Goal: Transaction & Acquisition: Download file/media

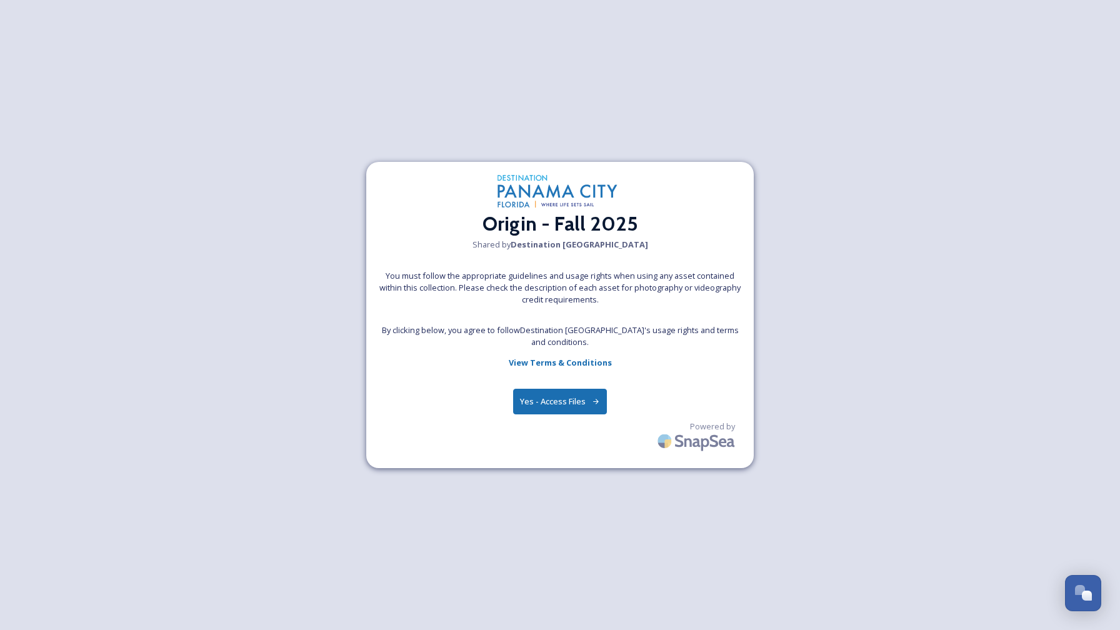
click at [546, 400] on button "Yes - Access Files" at bounding box center [560, 402] width 94 height 26
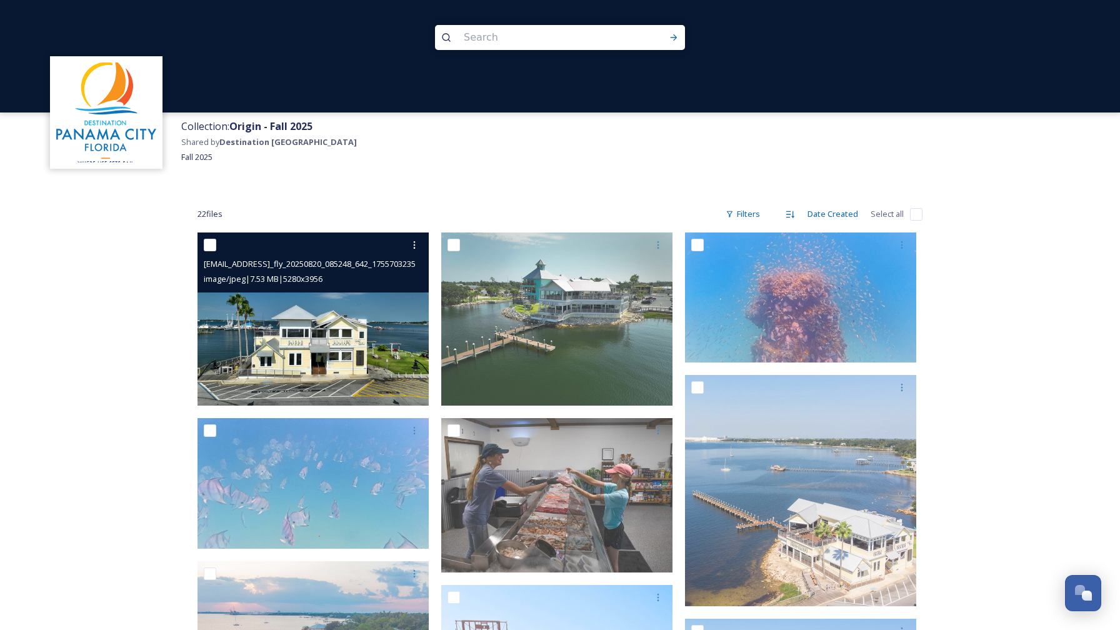
click at [211, 241] on input "checkbox" at bounding box center [210, 245] width 13 height 13
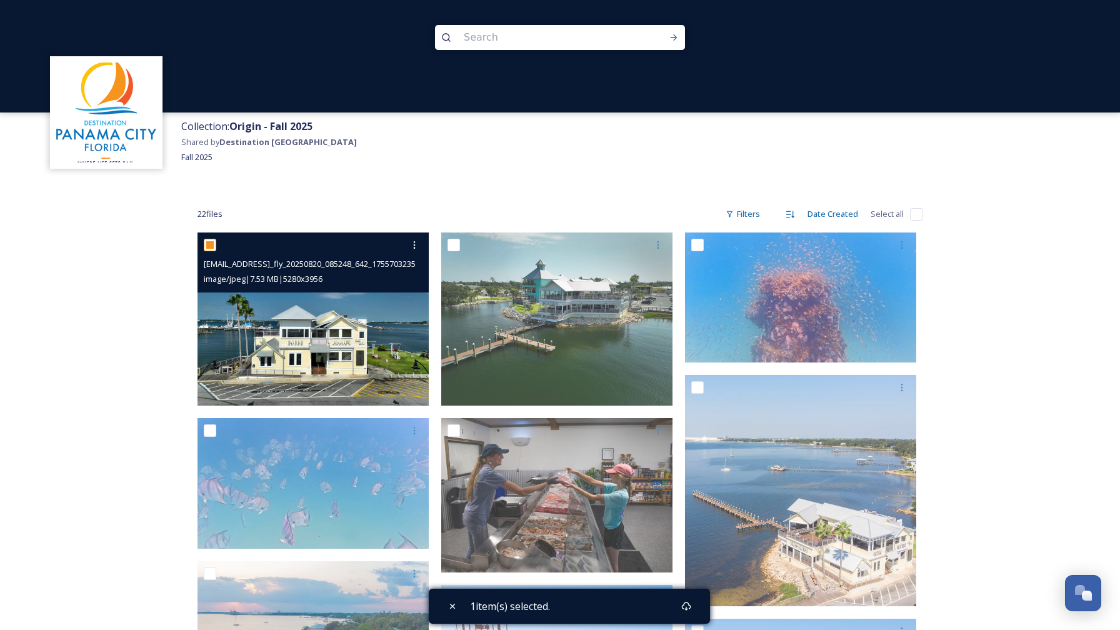
click at [211, 241] on input "checkbox" at bounding box center [210, 245] width 13 height 13
checkbox input "false"
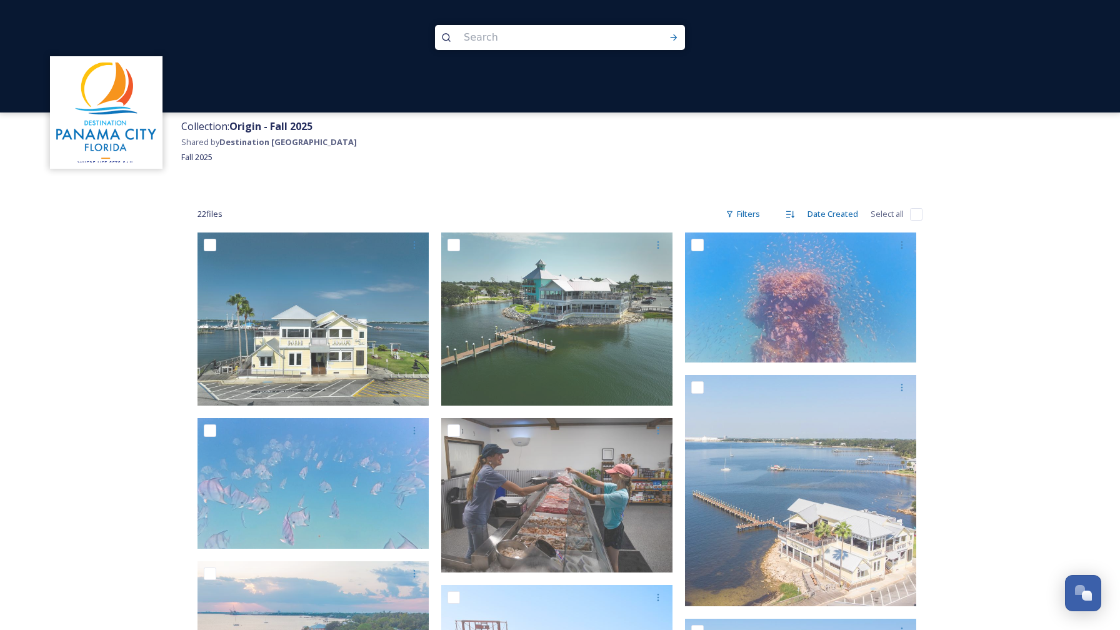
click at [915, 211] on input "checkbox" at bounding box center [916, 214] width 13 height 13
checkbox input "true"
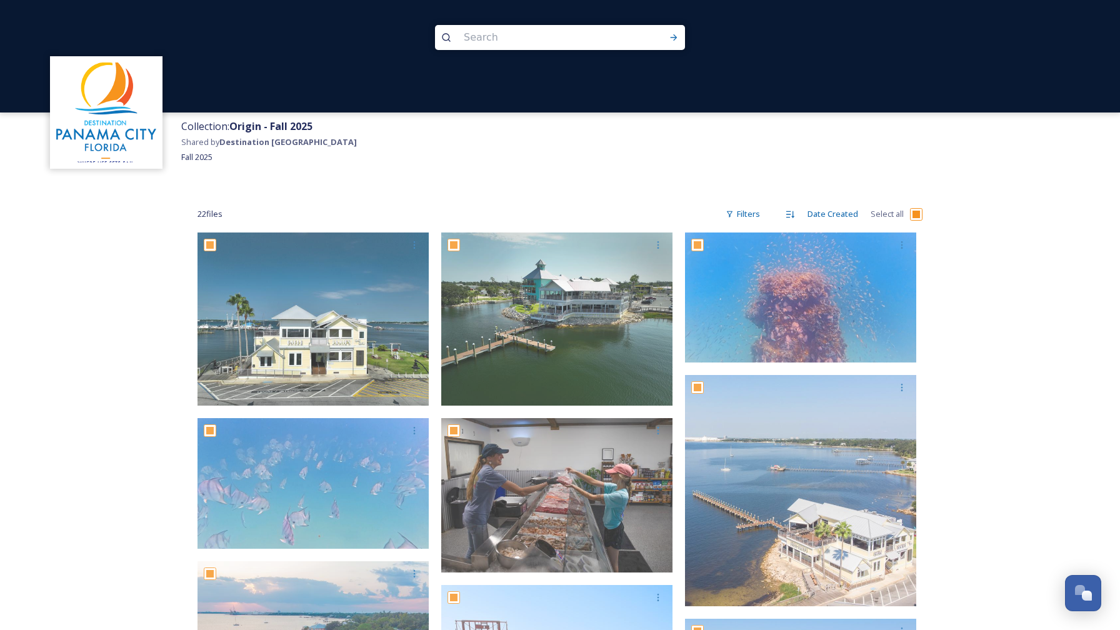
checkbox input "true"
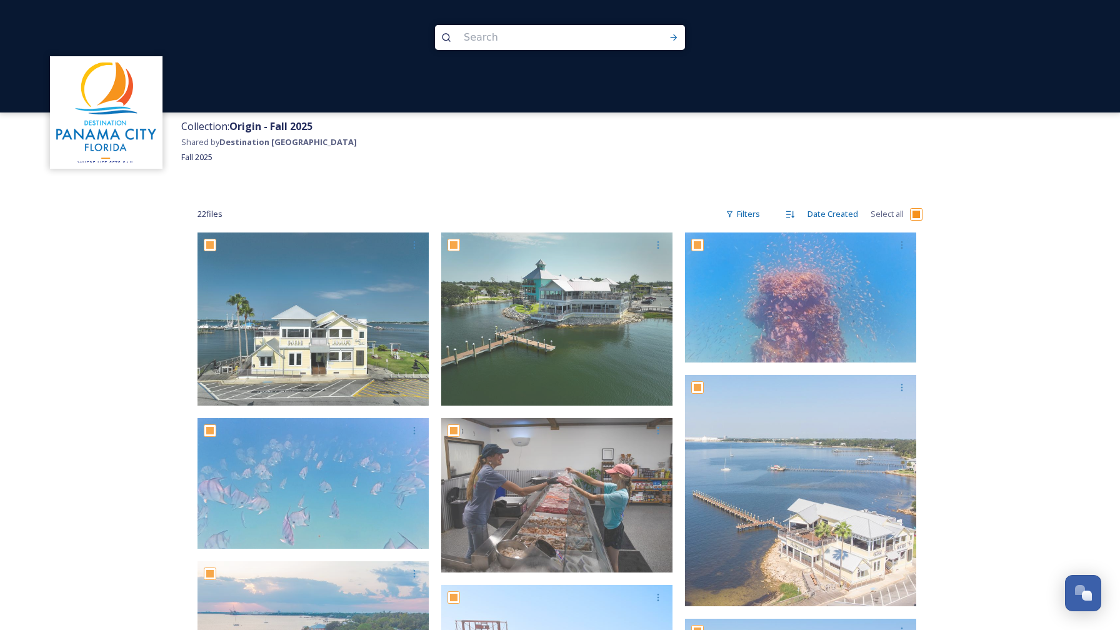
checkbox input "true"
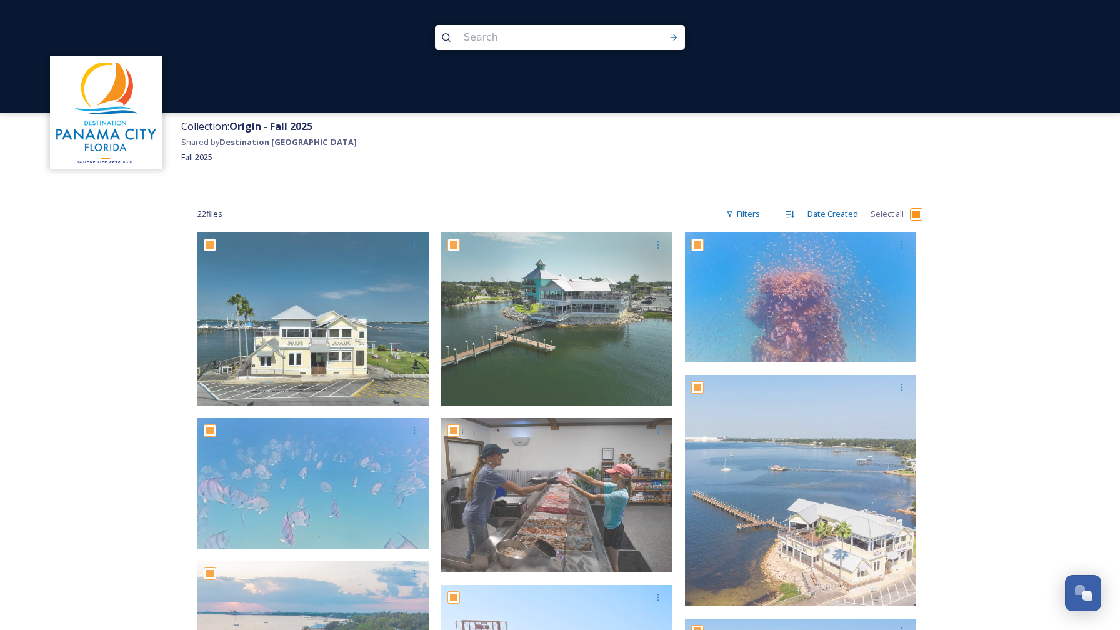
checkbox input "true"
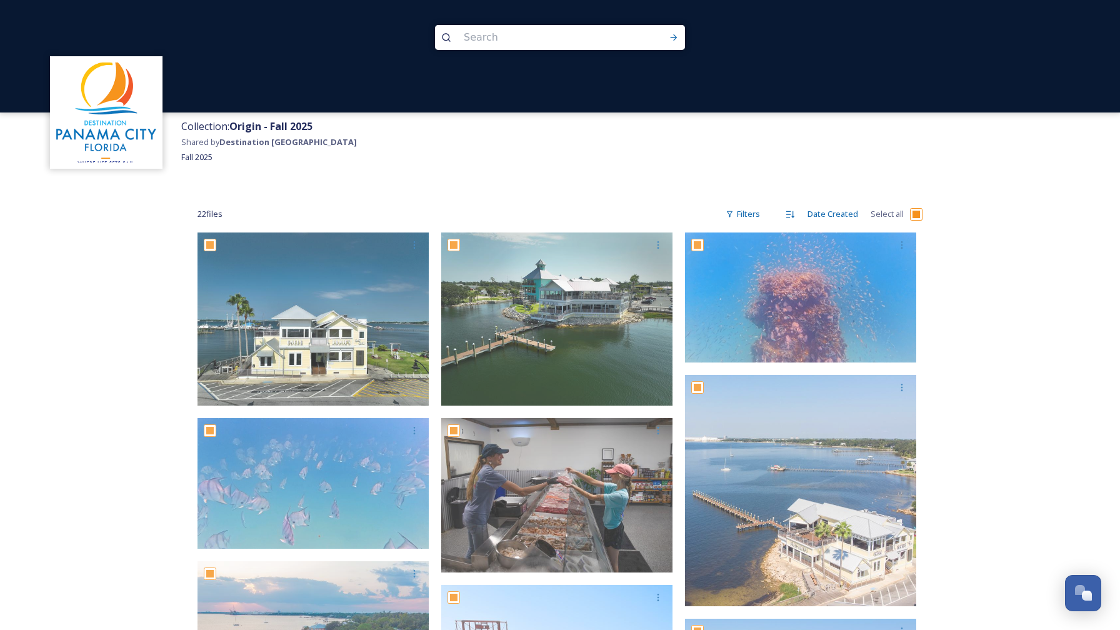
checkbox input "true"
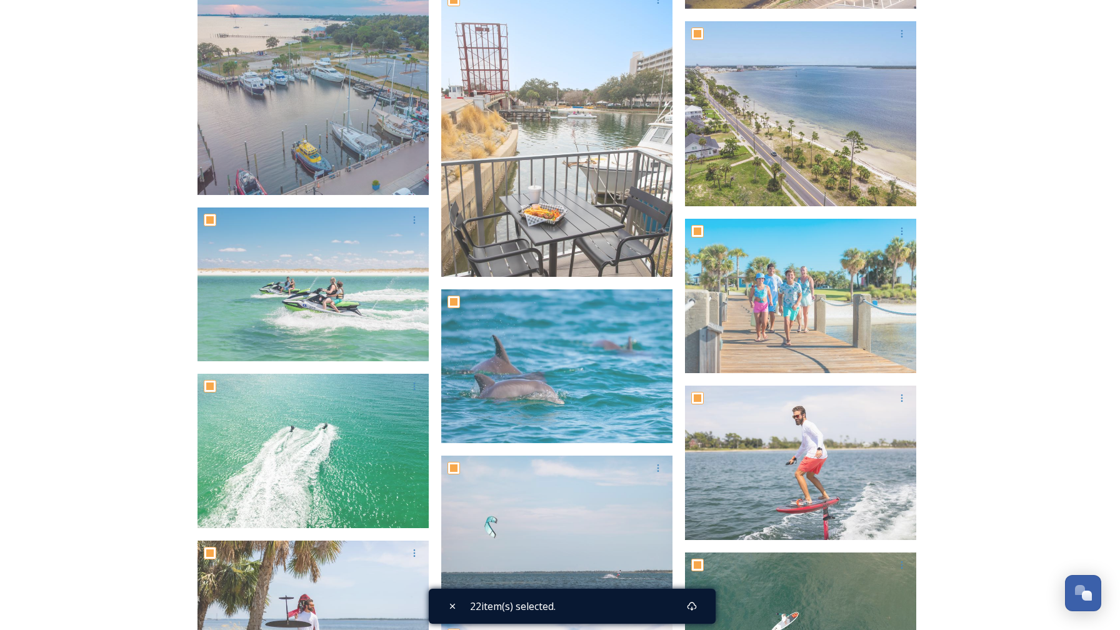
scroll to position [755, 0]
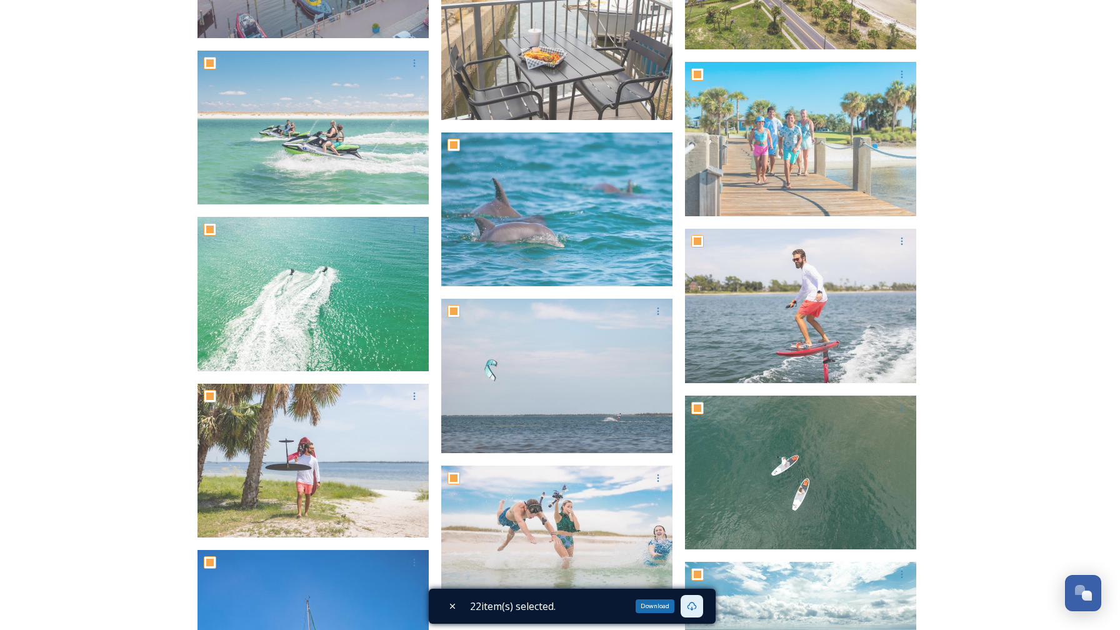
click at [695, 604] on icon at bounding box center [692, 606] width 10 height 10
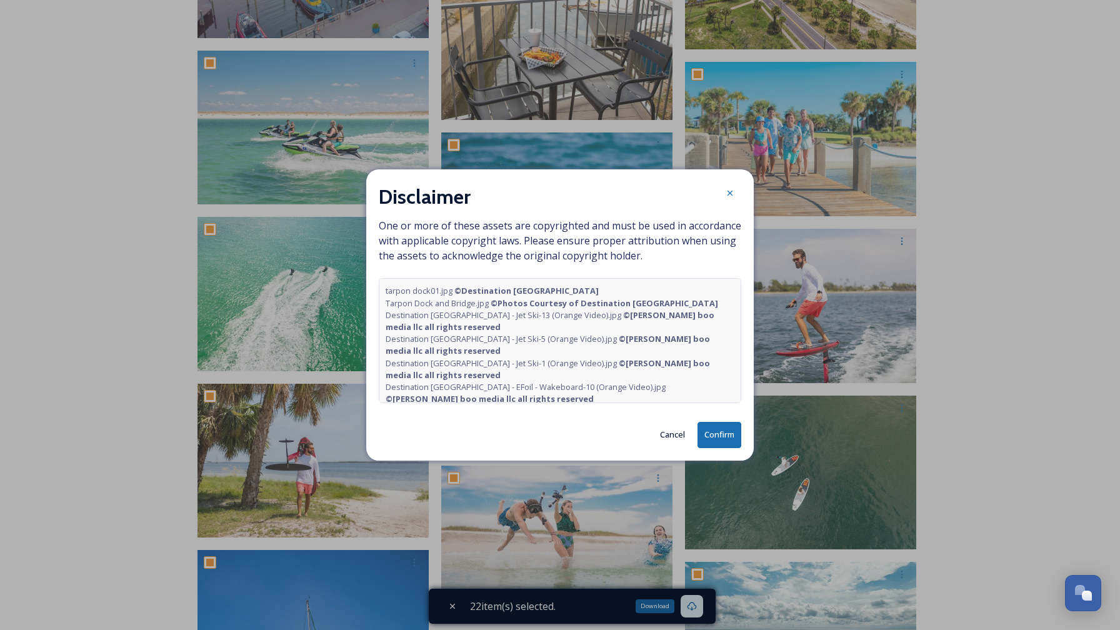
click at [718, 436] on button "Confirm" at bounding box center [720, 435] width 44 height 26
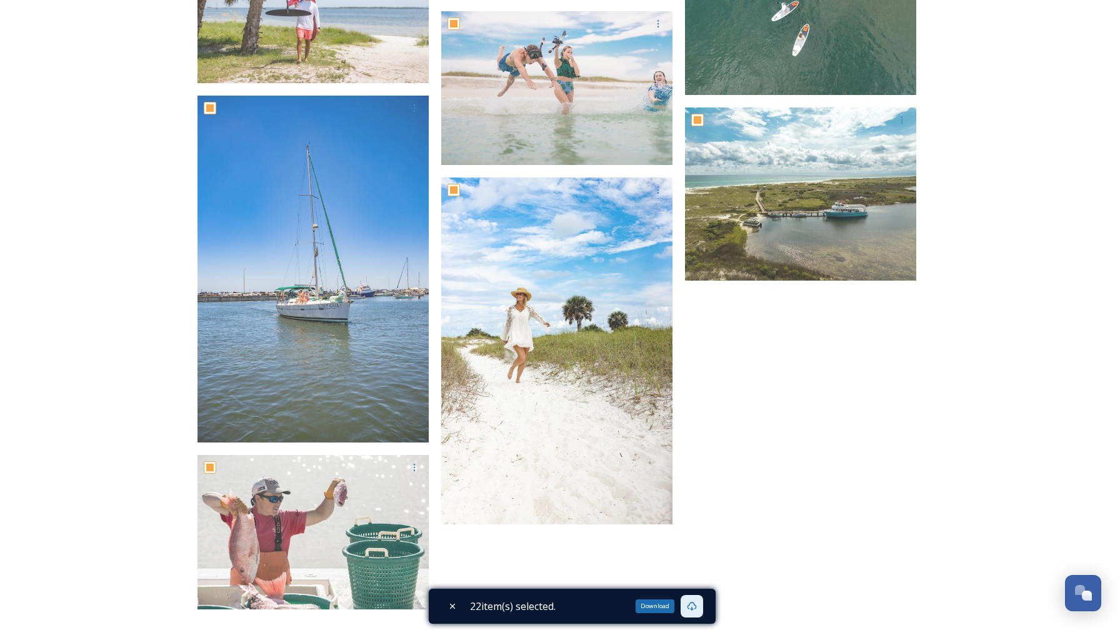
scroll to position [1260, 0]
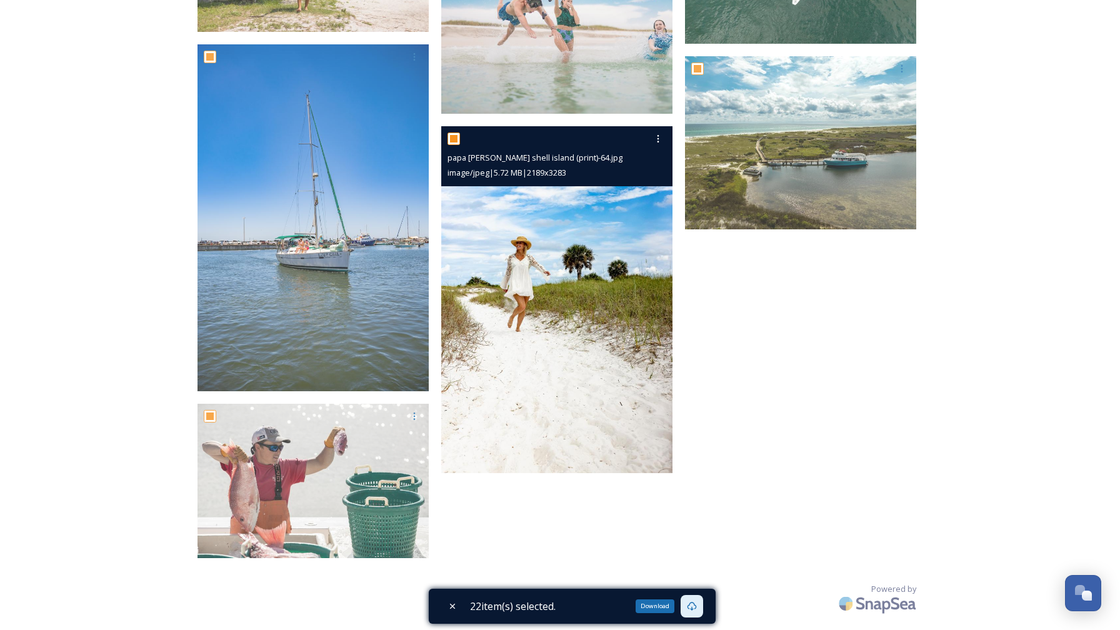
click at [545, 328] on img at bounding box center [556, 299] width 231 height 347
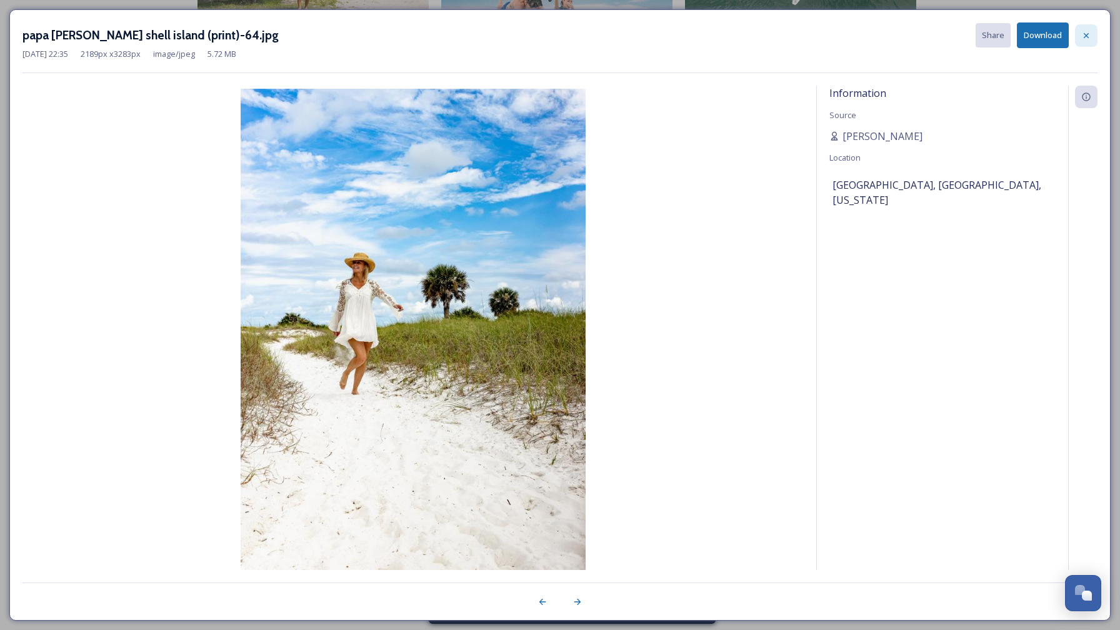
click at [1083, 31] on icon at bounding box center [1086, 36] width 10 height 10
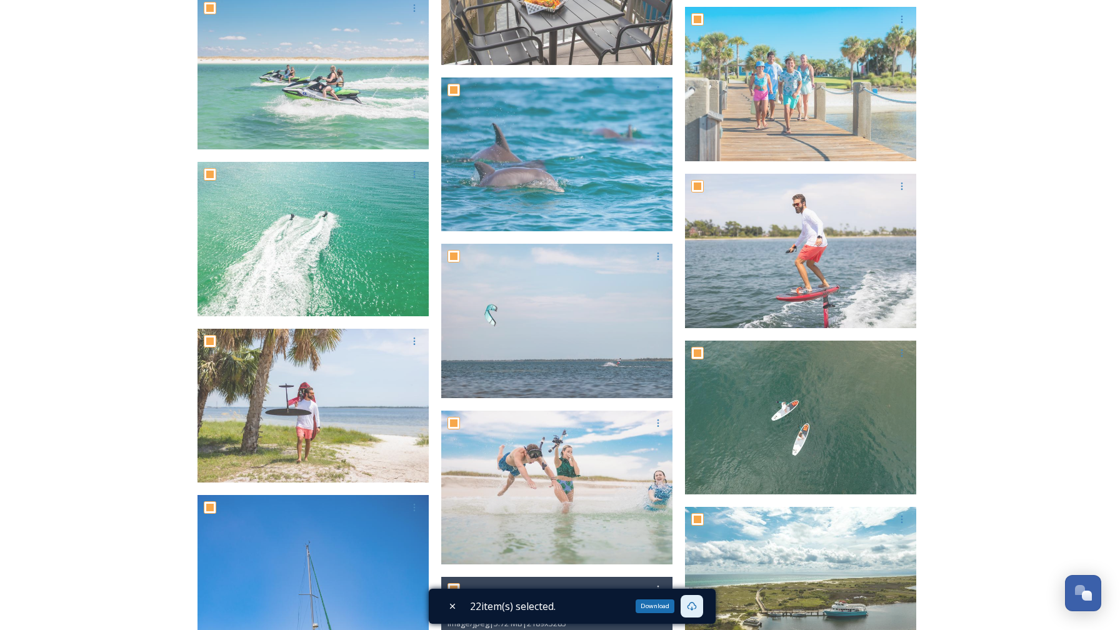
scroll to position [809, 0]
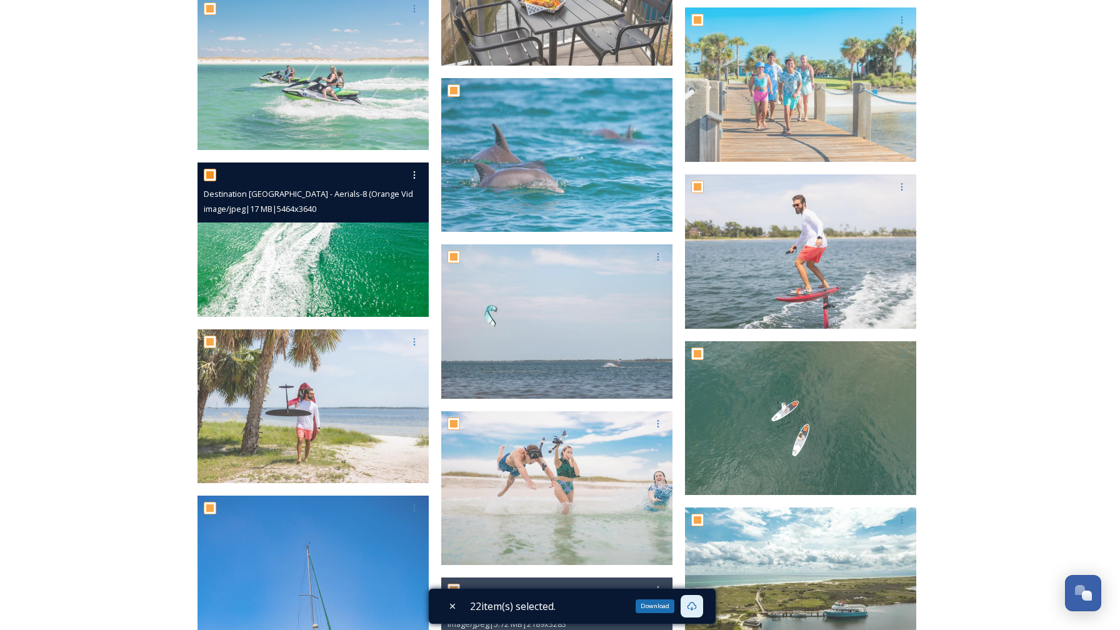
click at [368, 262] on img at bounding box center [313, 240] width 231 height 154
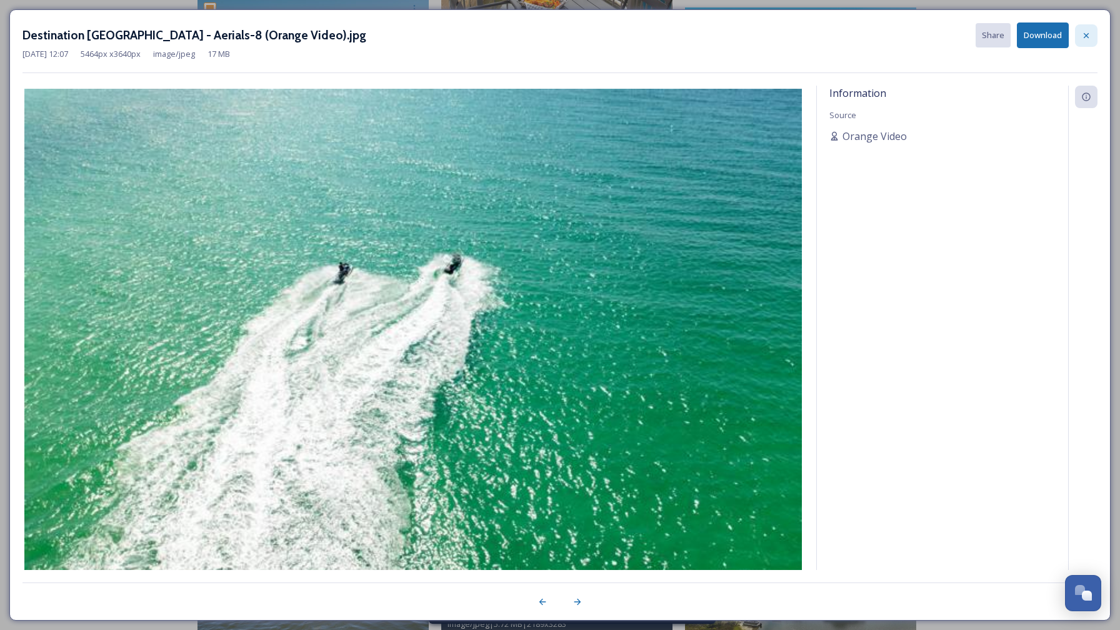
click at [1088, 31] on icon at bounding box center [1086, 36] width 10 height 10
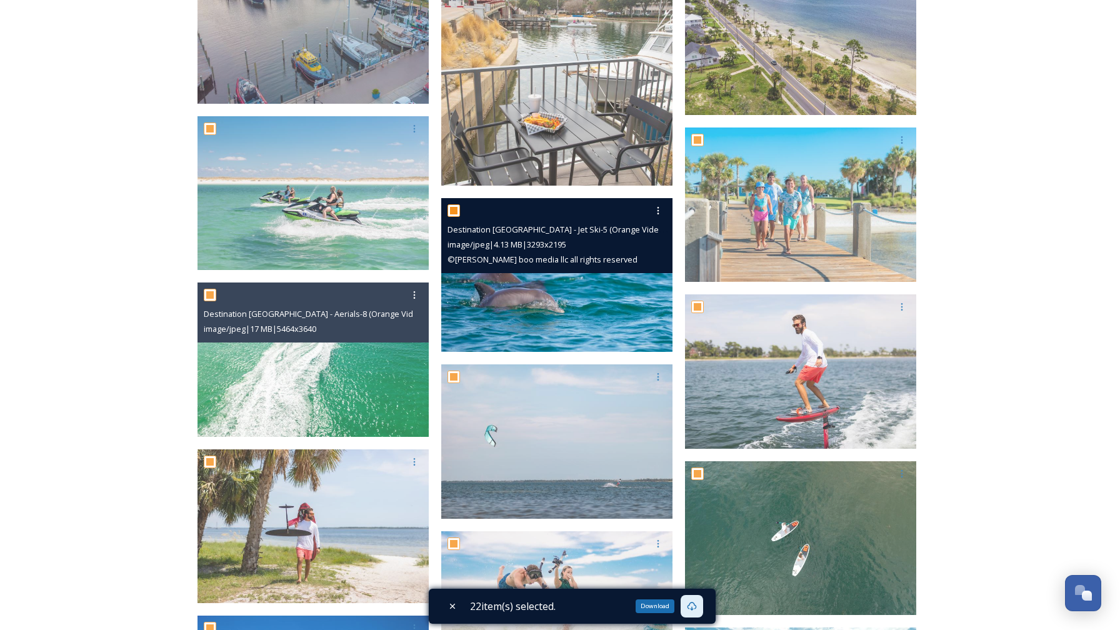
scroll to position [618, 0]
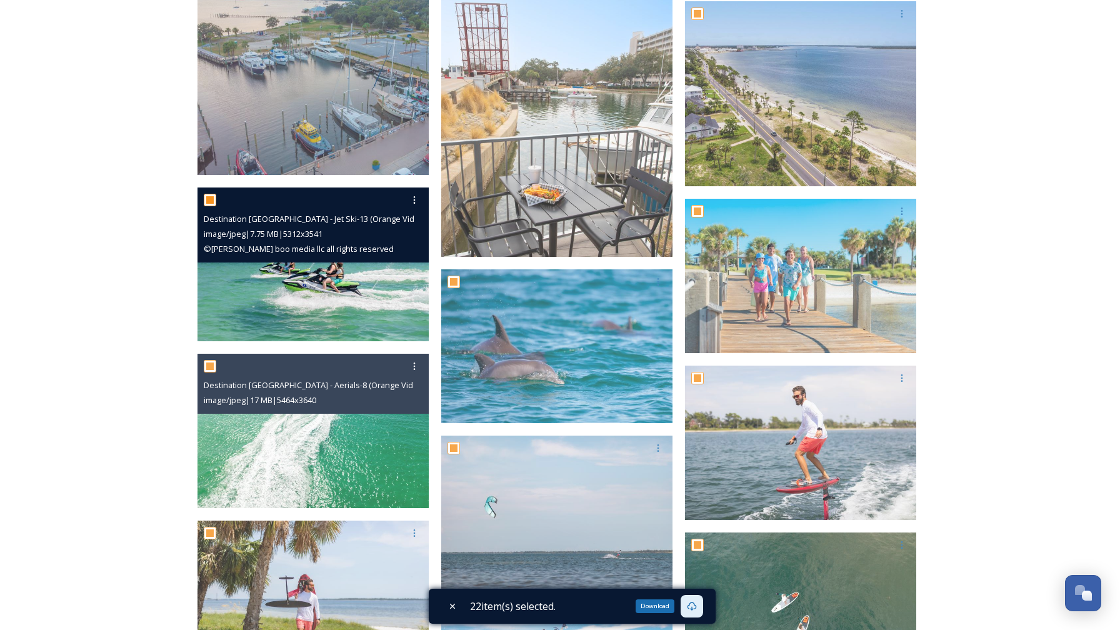
click at [313, 309] on img at bounding box center [313, 264] width 231 height 154
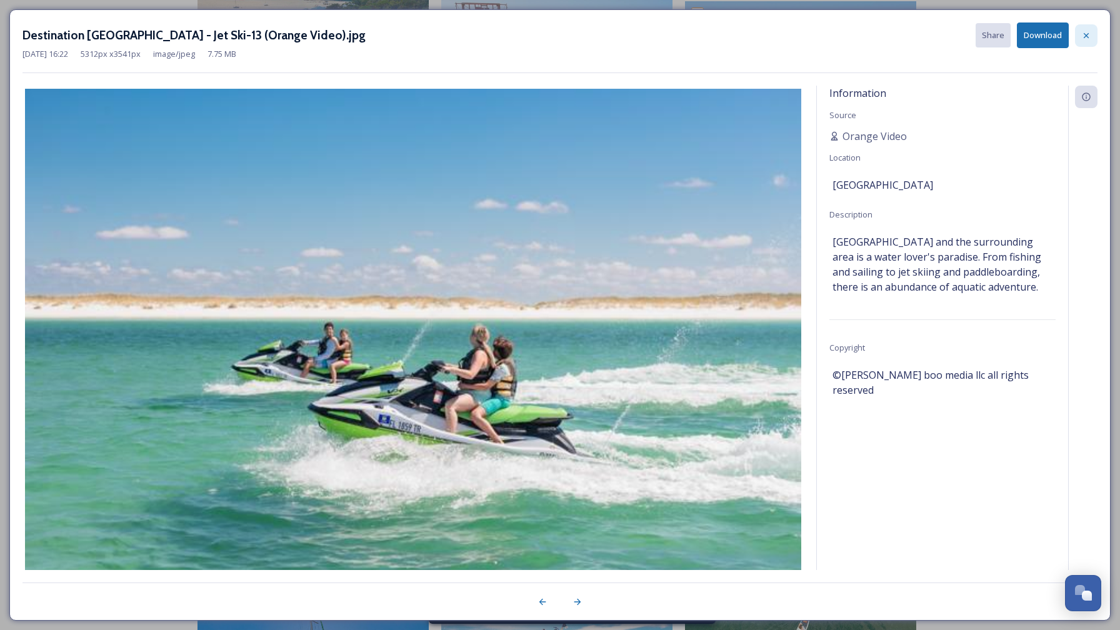
click at [1085, 33] on icon at bounding box center [1086, 36] width 10 height 10
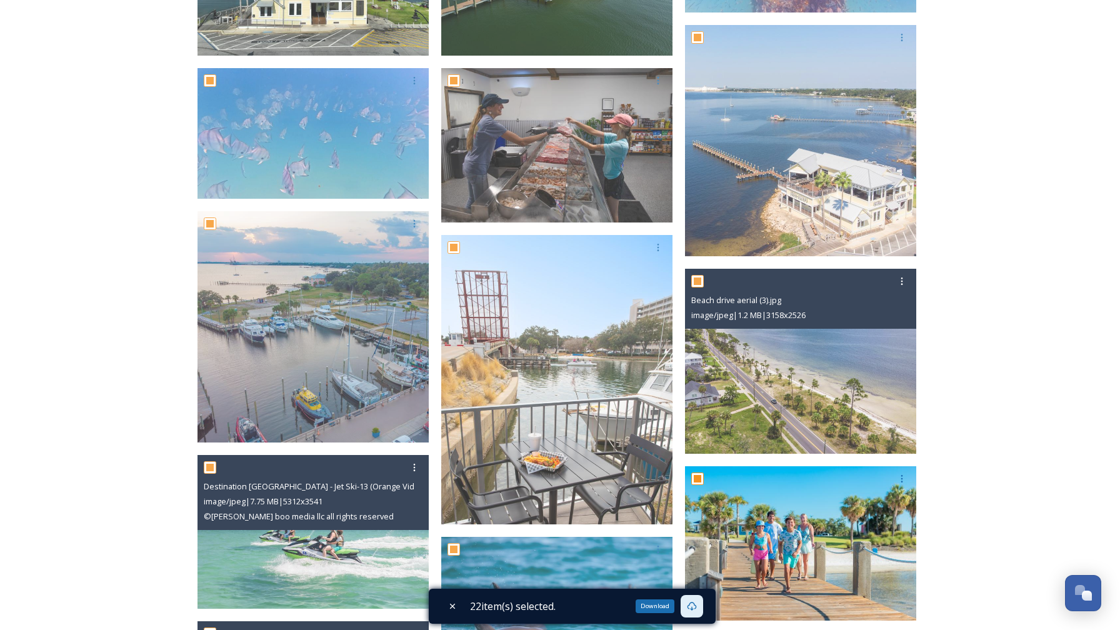
scroll to position [326, 0]
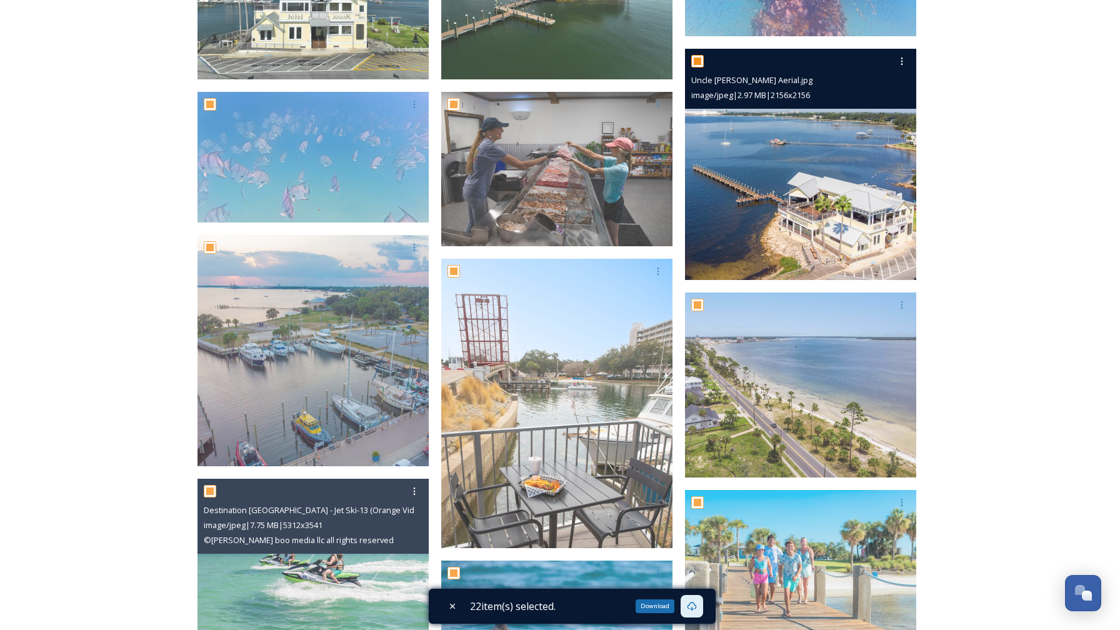
click at [800, 207] on img at bounding box center [800, 164] width 231 height 231
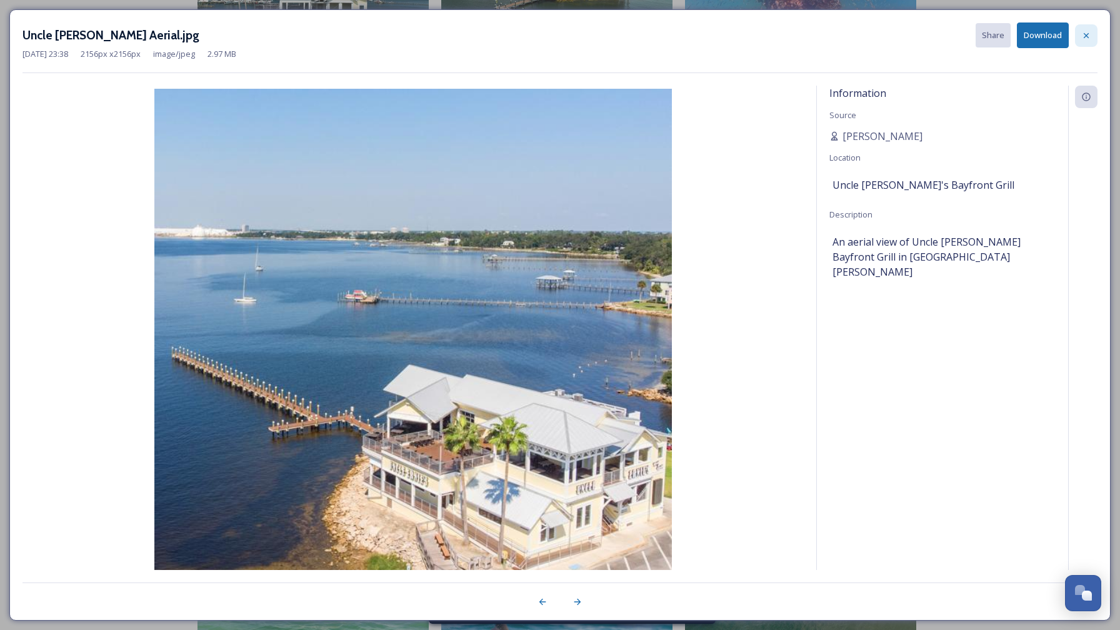
click at [1082, 33] on icon at bounding box center [1086, 36] width 10 height 10
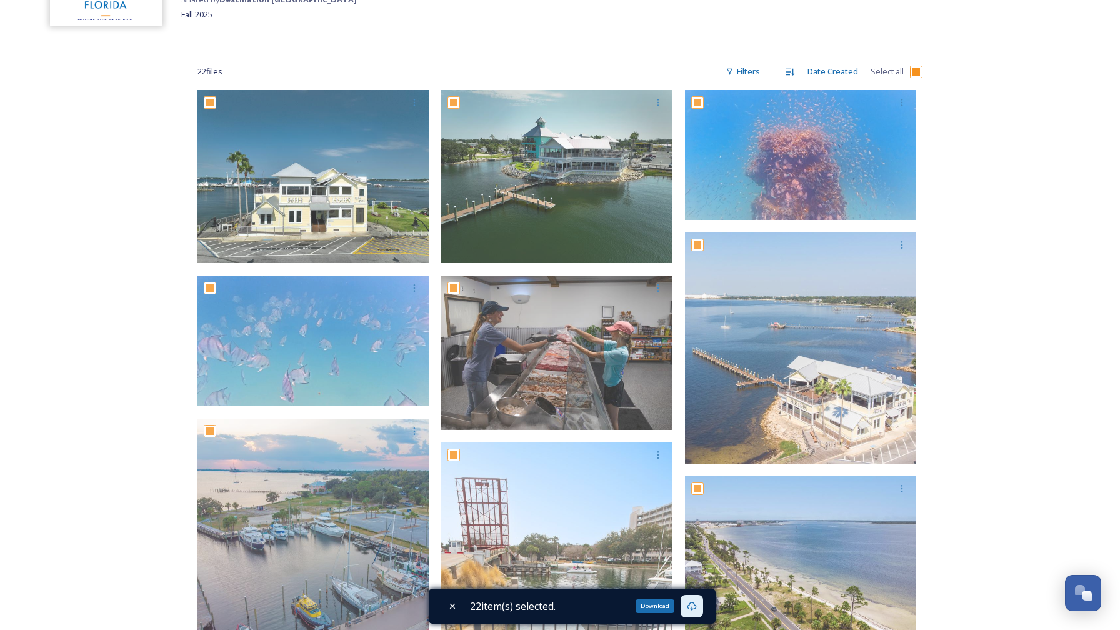
scroll to position [139, 0]
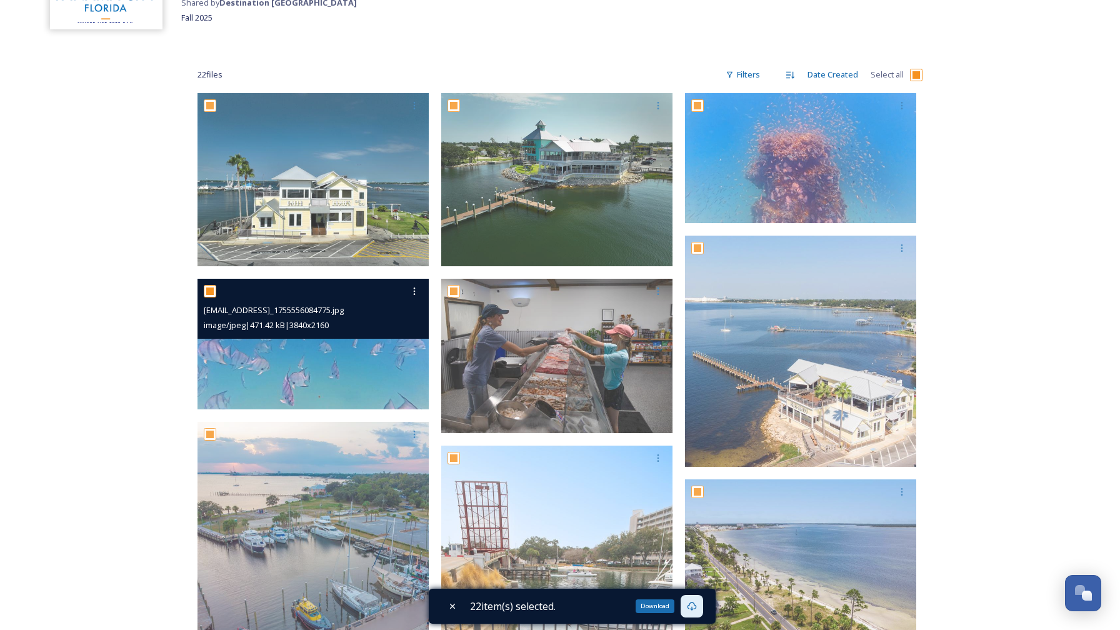
click at [356, 356] on img at bounding box center [313, 344] width 231 height 130
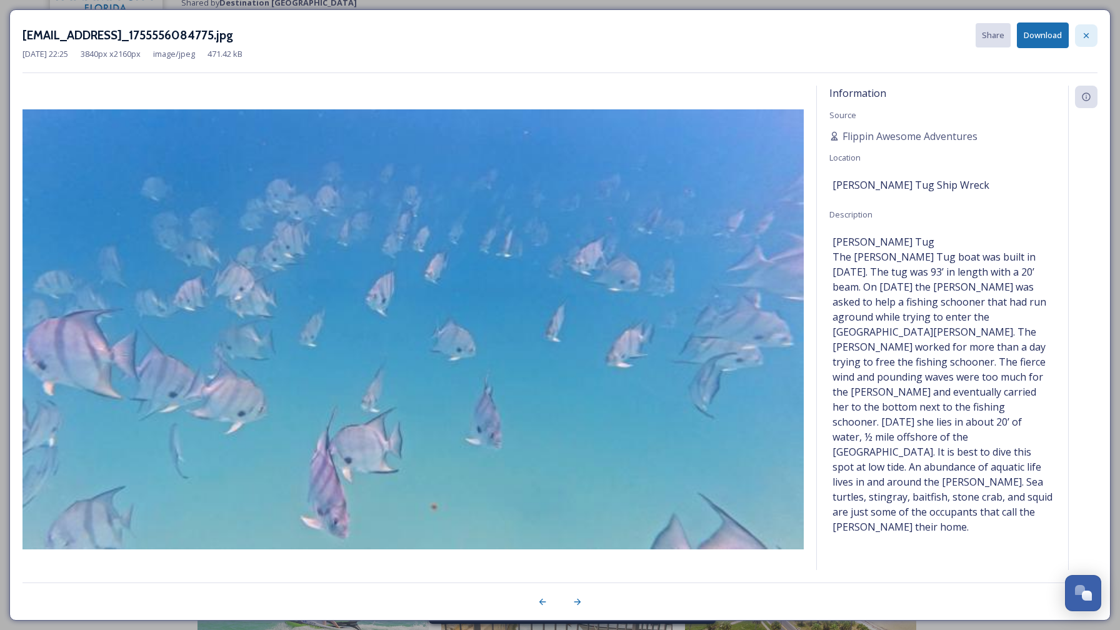
click at [1080, 33] on div at bounding box center [1086, 35] width 23 height 23
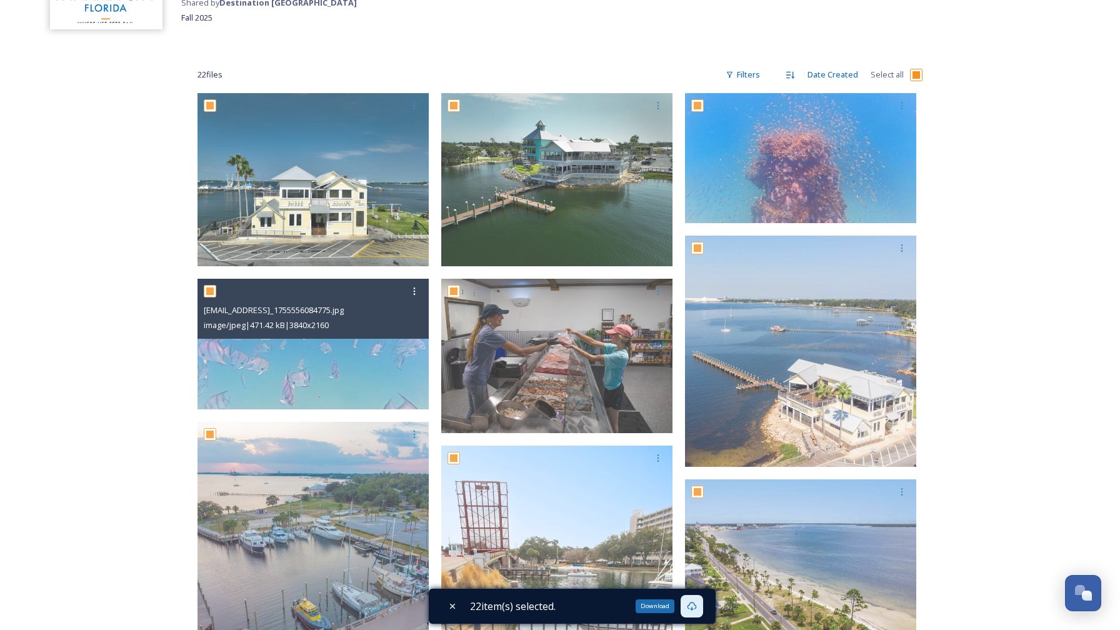
click at [655, 603] on div "Download" at bounding box center [655, 606] width 39 height 14
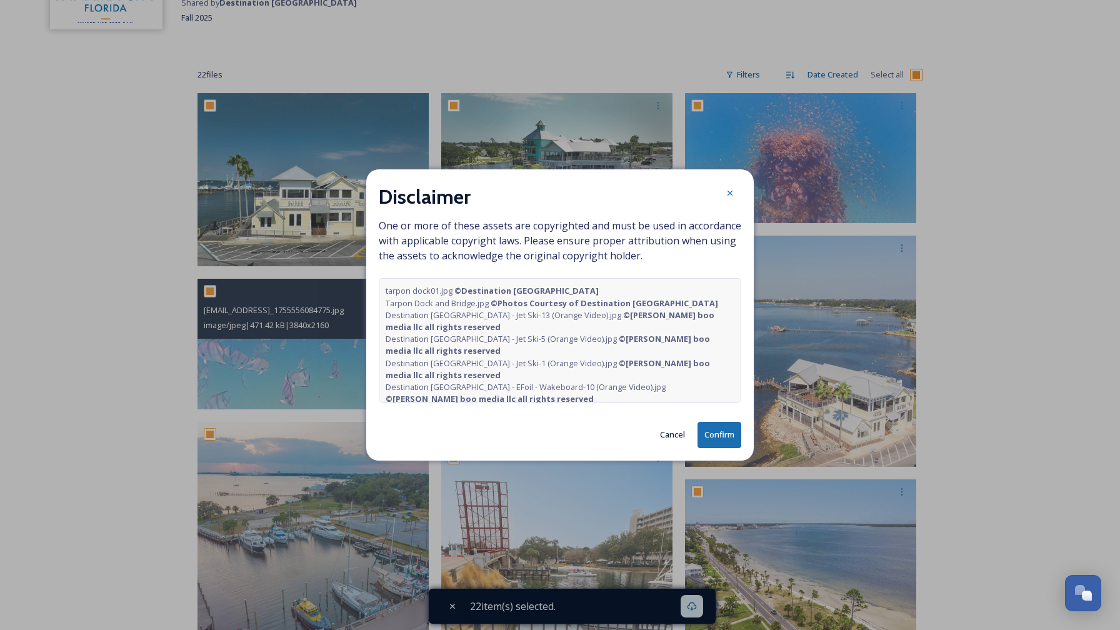
click at [717, 439] on button "Confirm" at bounding box center [720, 435] width 44 height 26
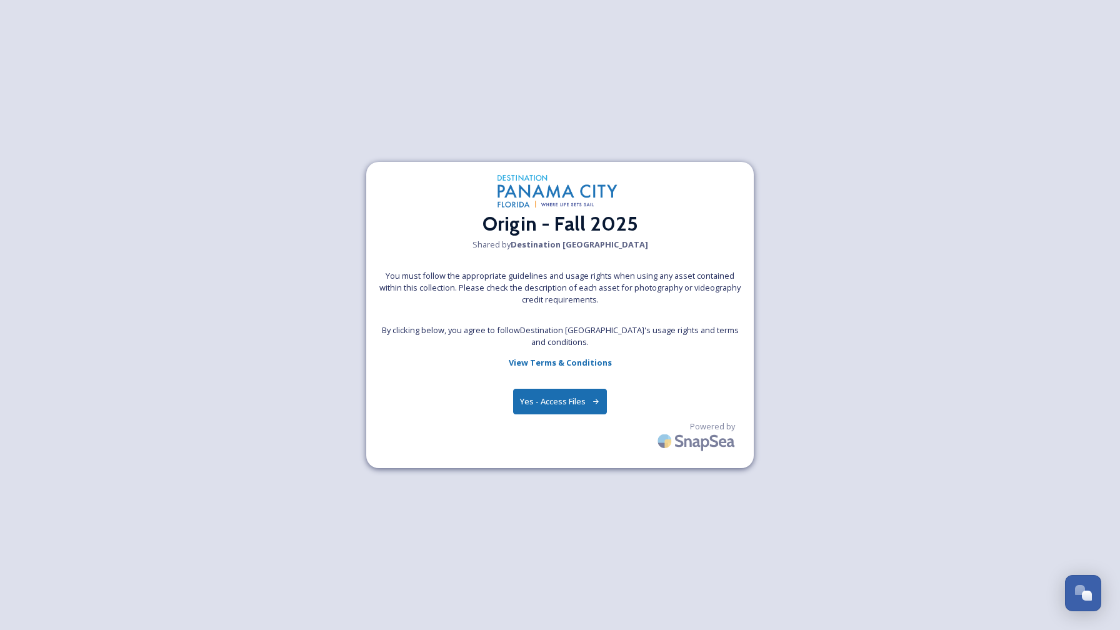
click at [576, 399] on button "Yes - Access Files" at bounding box center [560, 402] width 94 height 26
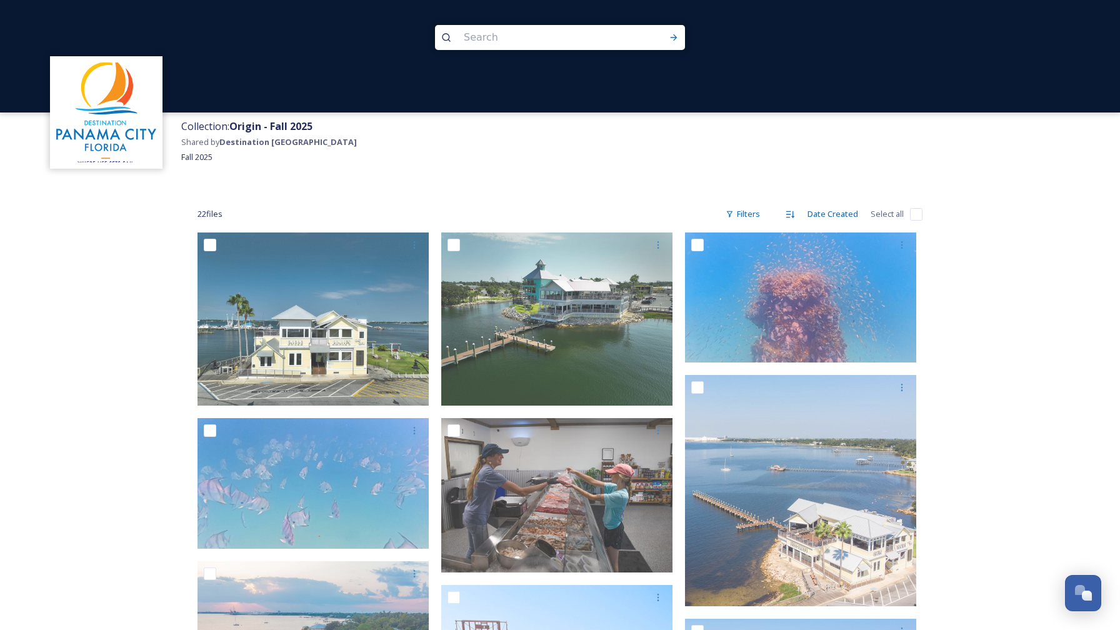
click at [913, 213] on input "checkbox" at bounding box center [916, 214] width 13 height 13
checkbox input "true"
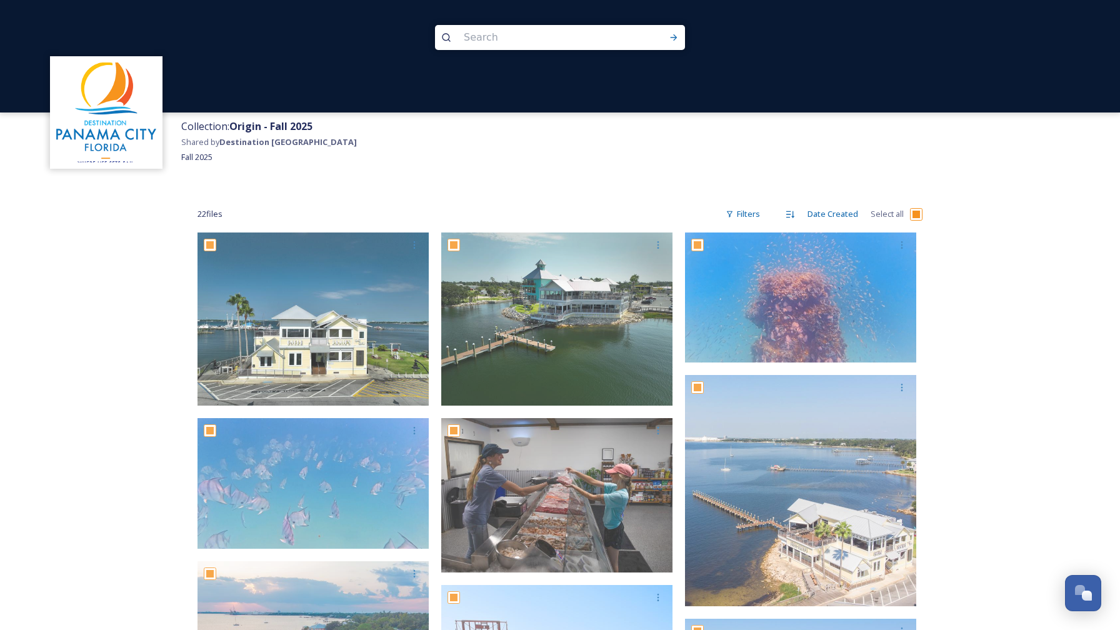
checkbox input "true"
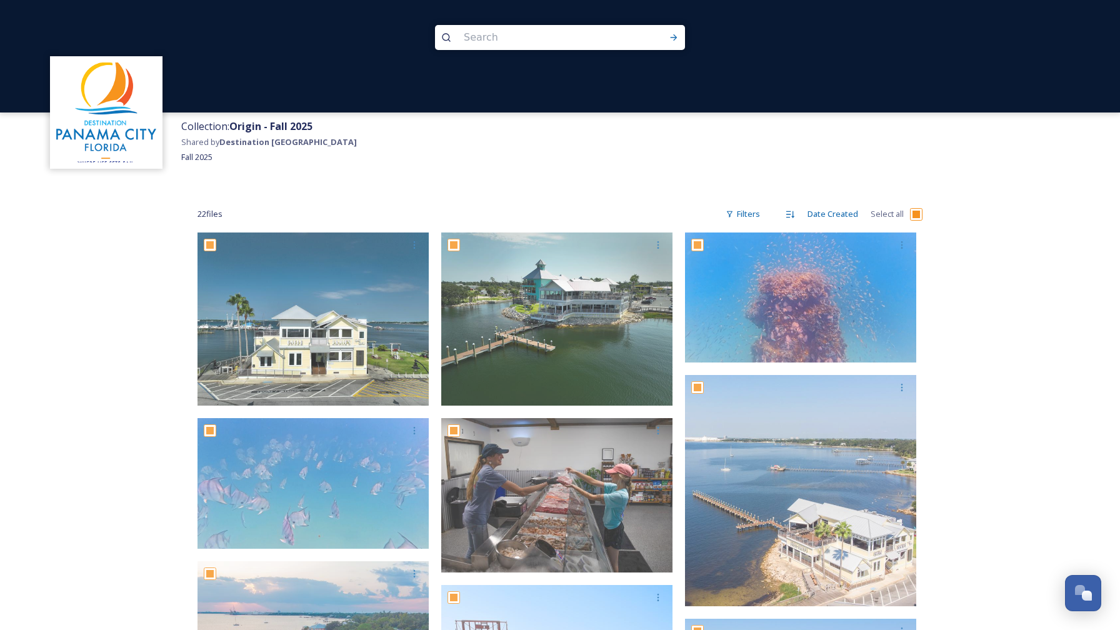
checkbox input "true"
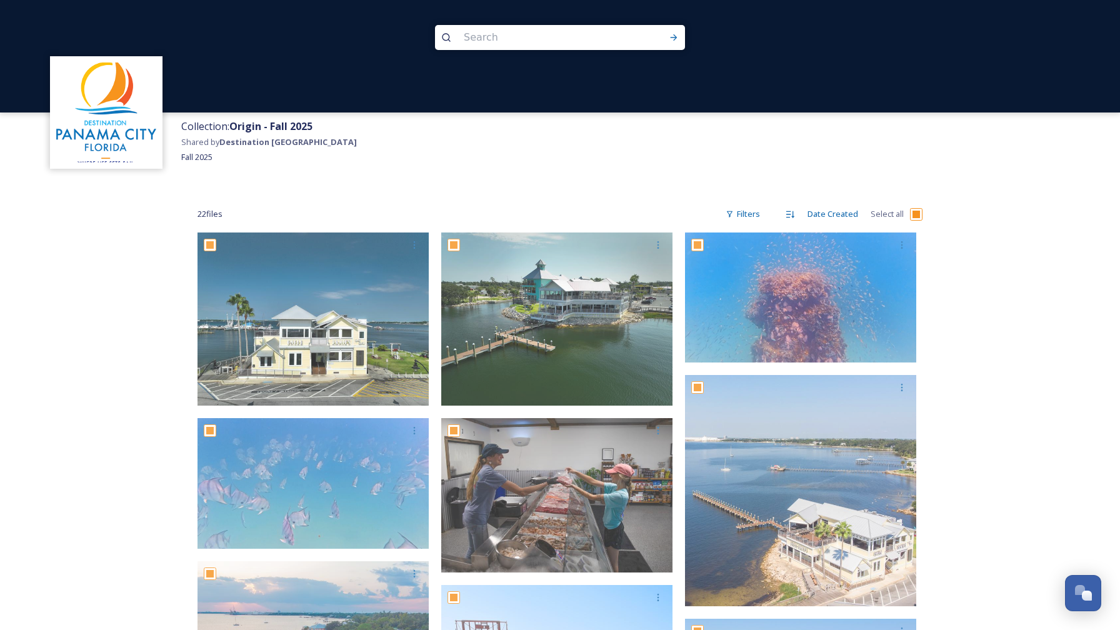
checkbox input "true"
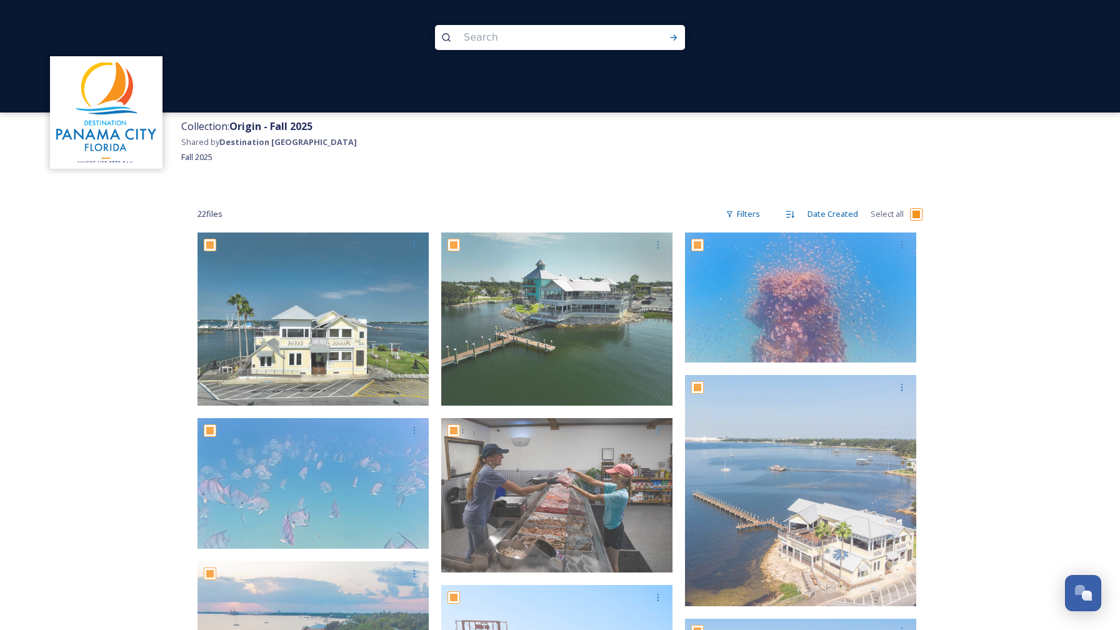
checkbox input "true"
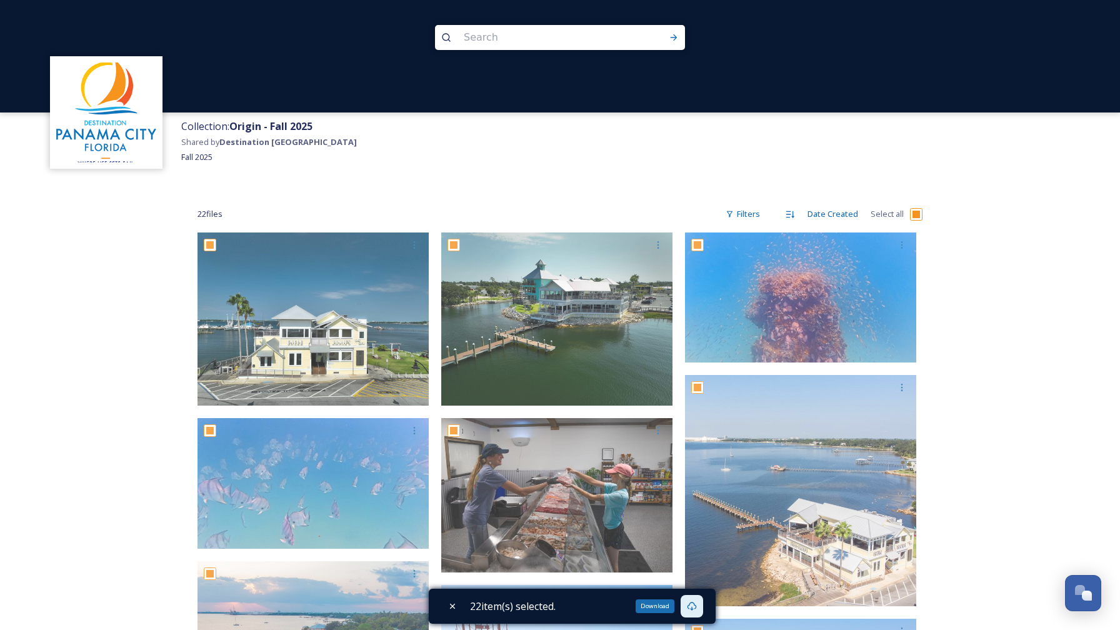
click at [694, 604] on icon at bounding box center [692, 606] width 10 height 10
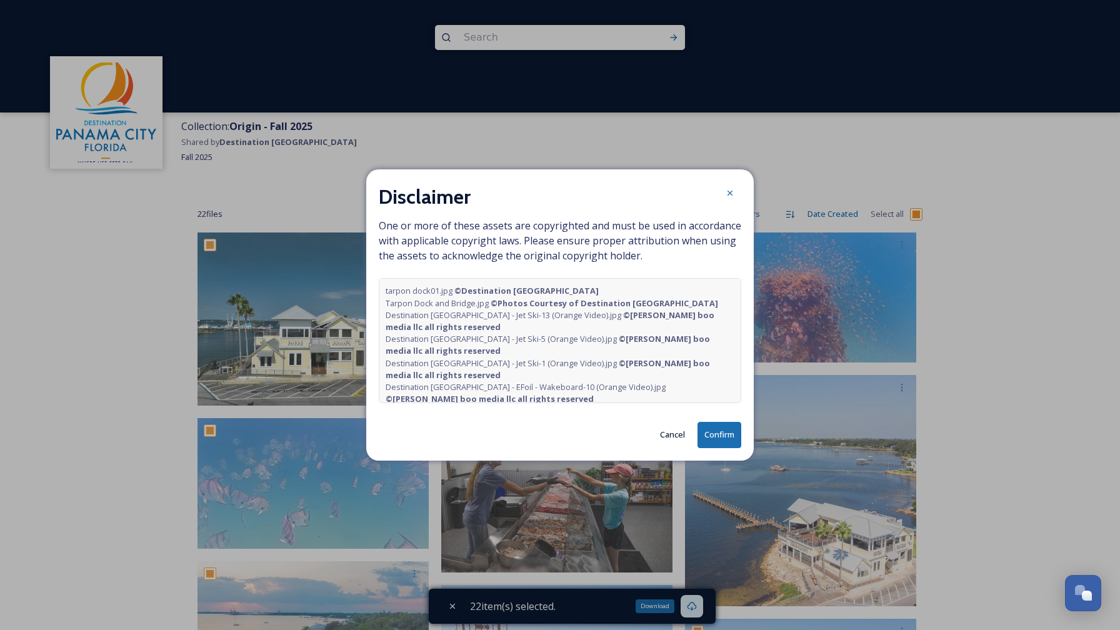
click at [721, 430] on button "Confirm" at bounding box center [720, 435] width 44 height 26
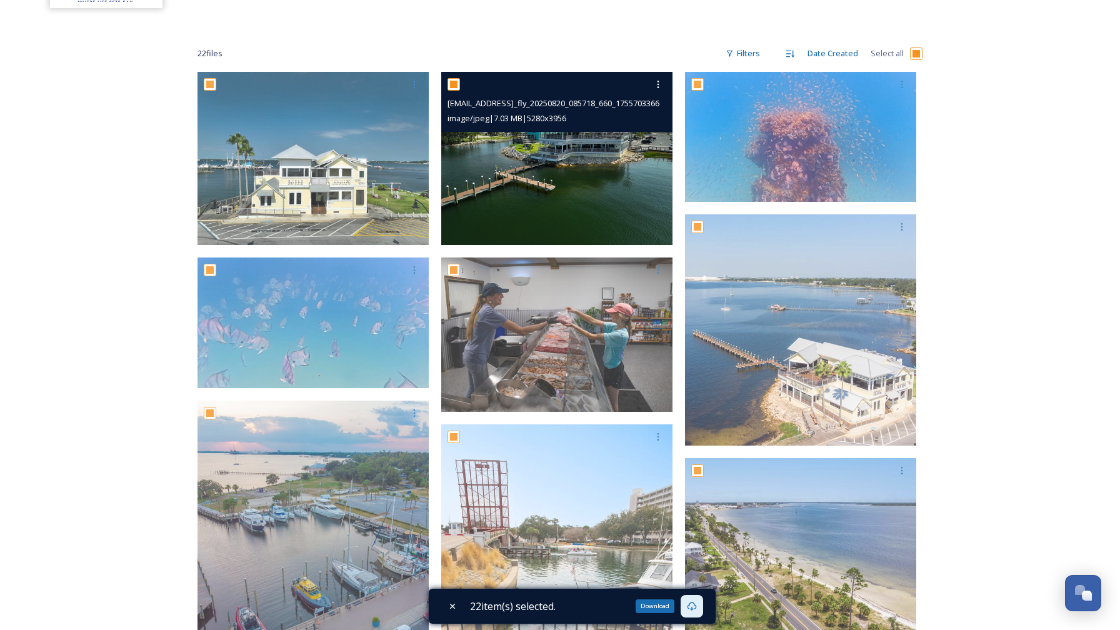
scroll to position [170, 0]
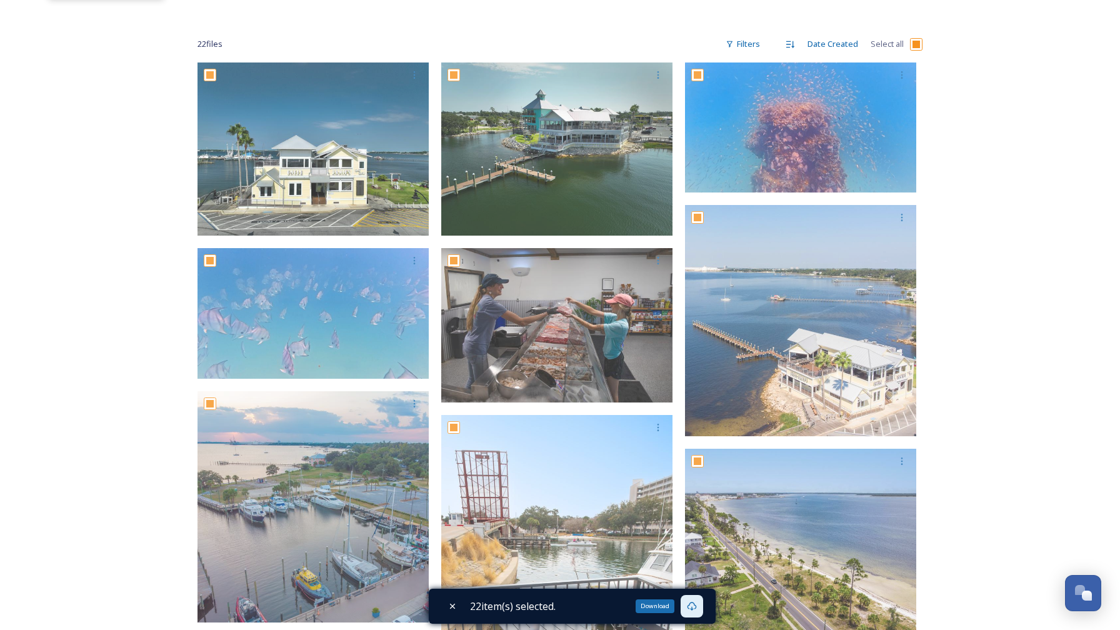
click at [660, 605] on div "Download" at bounding box center [655, 606] width 39 height 14
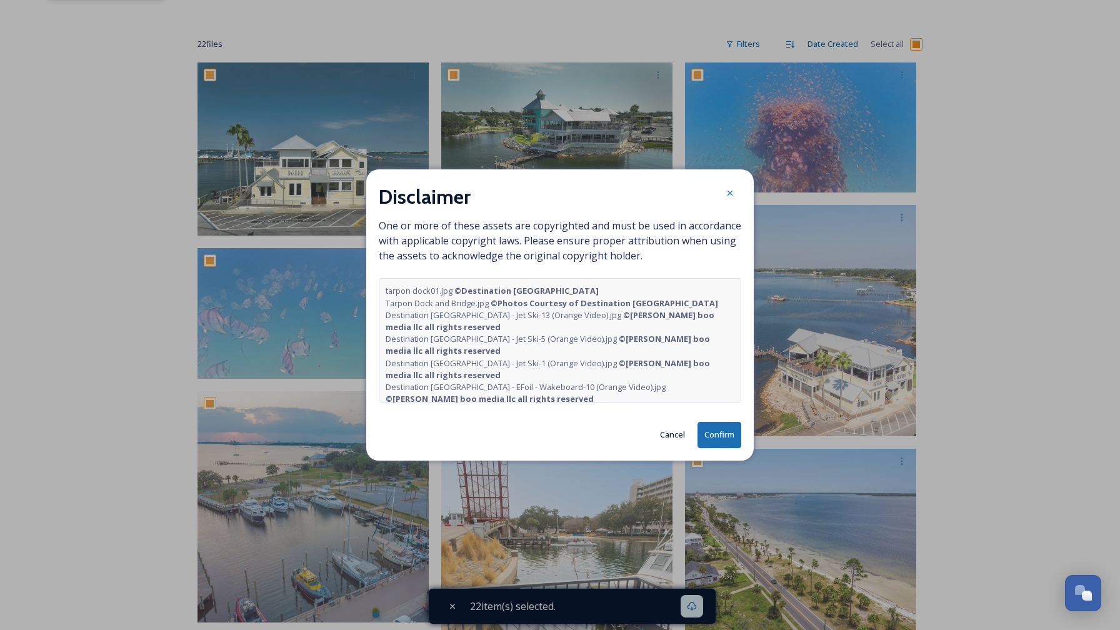
click at [718, 434] on button "Confirm" at bounding box center [720, 435] width 44 height 26
